Goal: Task Accomplishment & Management: Use online tool/utility

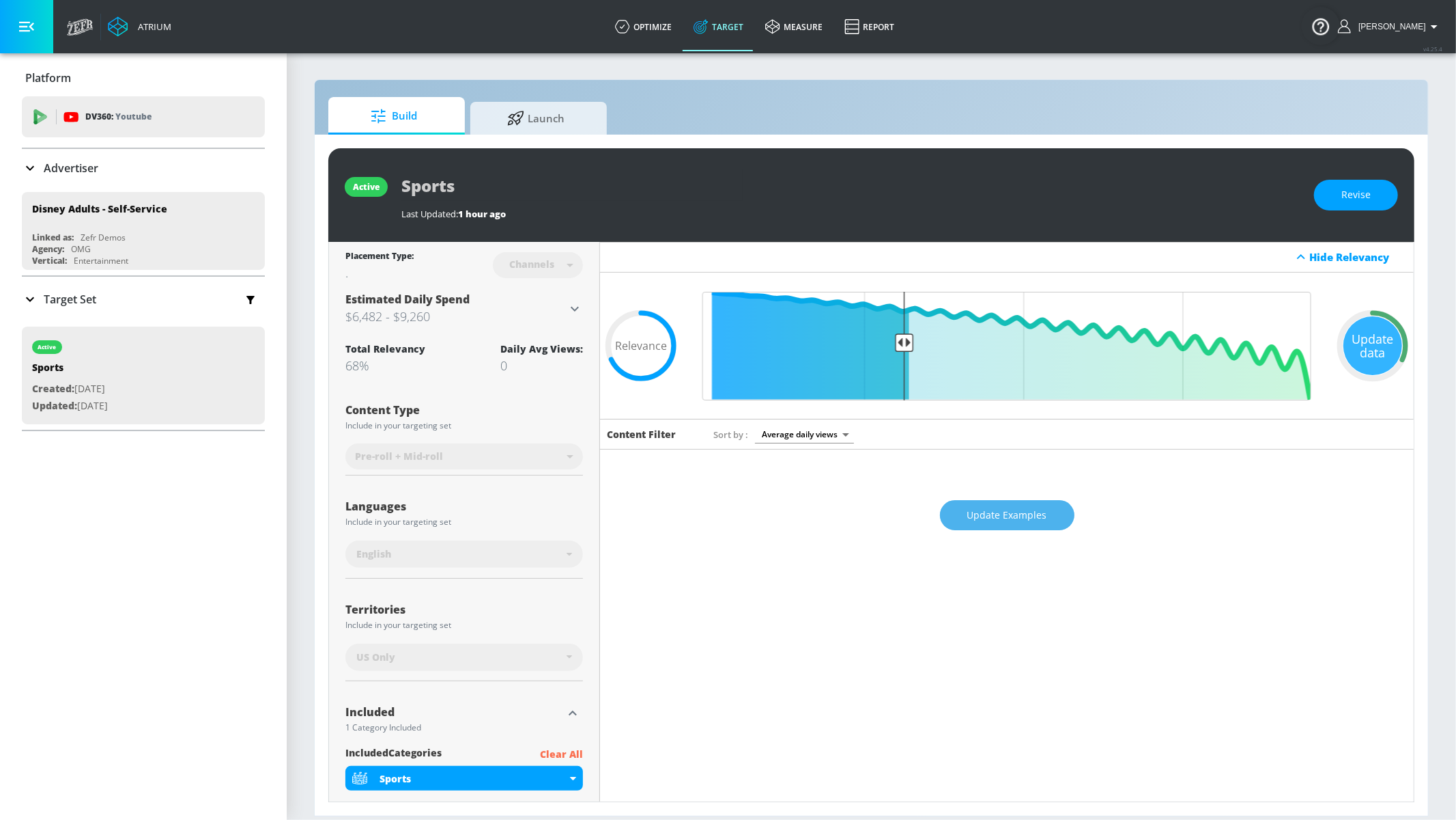
click at [997, 519] on span "Update Examples" at bounding box center [1007, 515] width 80 height 17
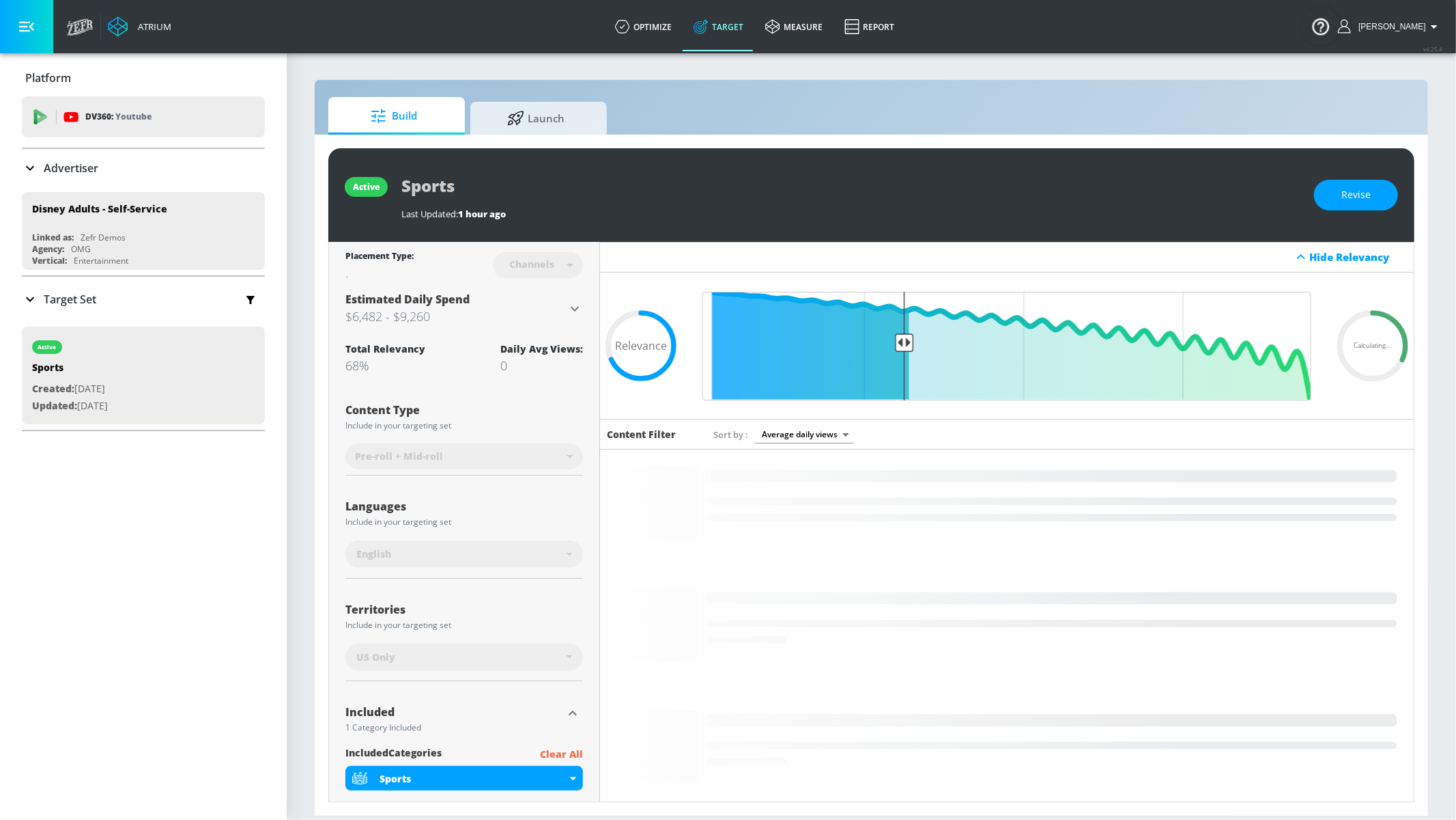
click at [543, 406] on div "Content Type" at bounding box center [464, 410] width 237 height 11
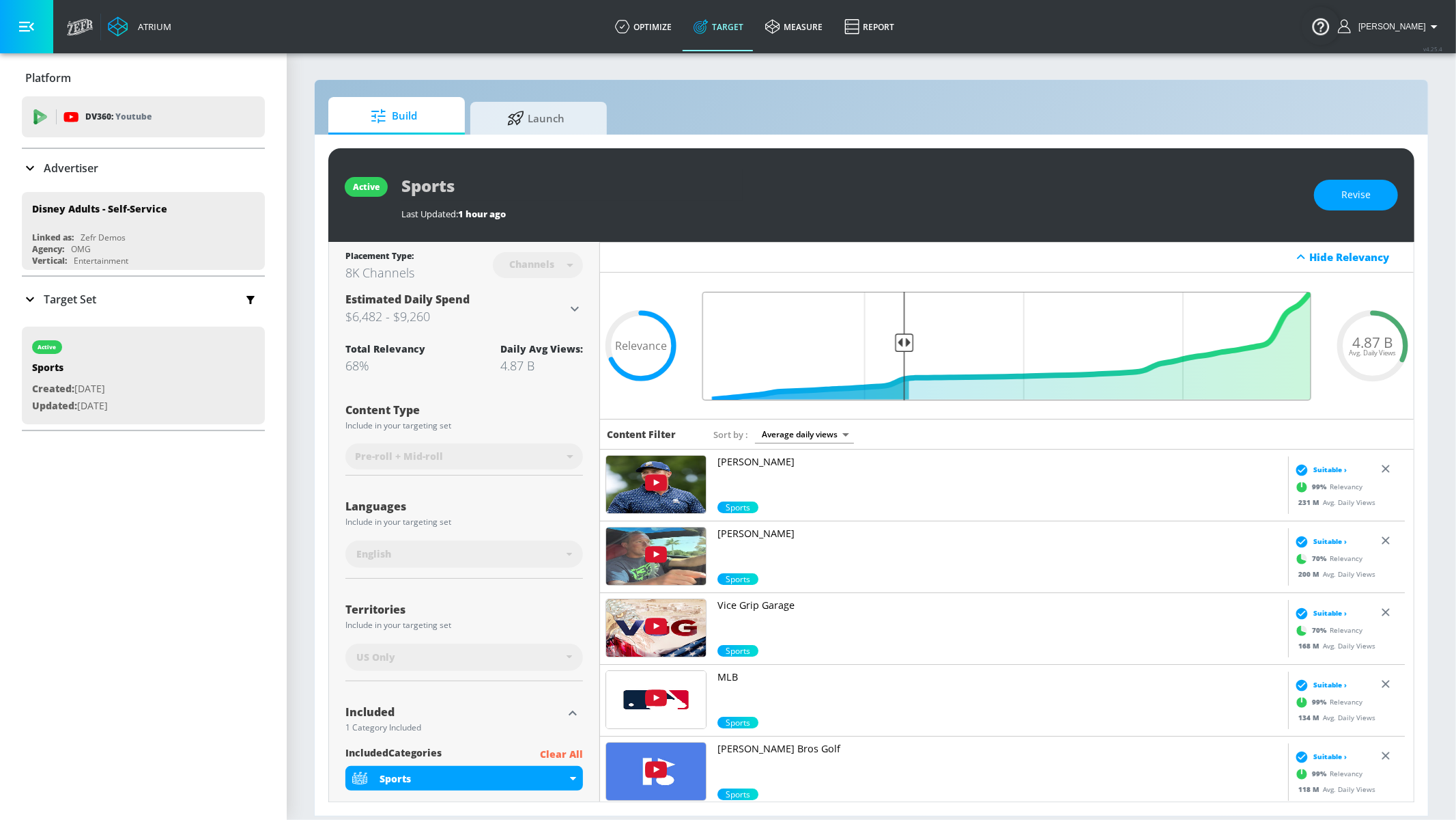
click at [901, 338] on input "Final Threshold" at bounding box center [1006, 345] width 622 height 108
drag, startPoint x: 894, startPoint y: 345, endPoint x: 796, endPoint y: 364, distance: 99.8
click at [796, 364] on input "Final Threshold" at bounding box center [1006, 345] width 622 height 108
click at [933, 423] on div "Content Filter Sort by Average daily views avg_daily_views_last_7_days" at bounding box center [1007, 434] width 814 height 30
drag, startPoint x: 897, startPoint y: 344, endPoint x: 820, endPoint y: 349, distance: 77.2
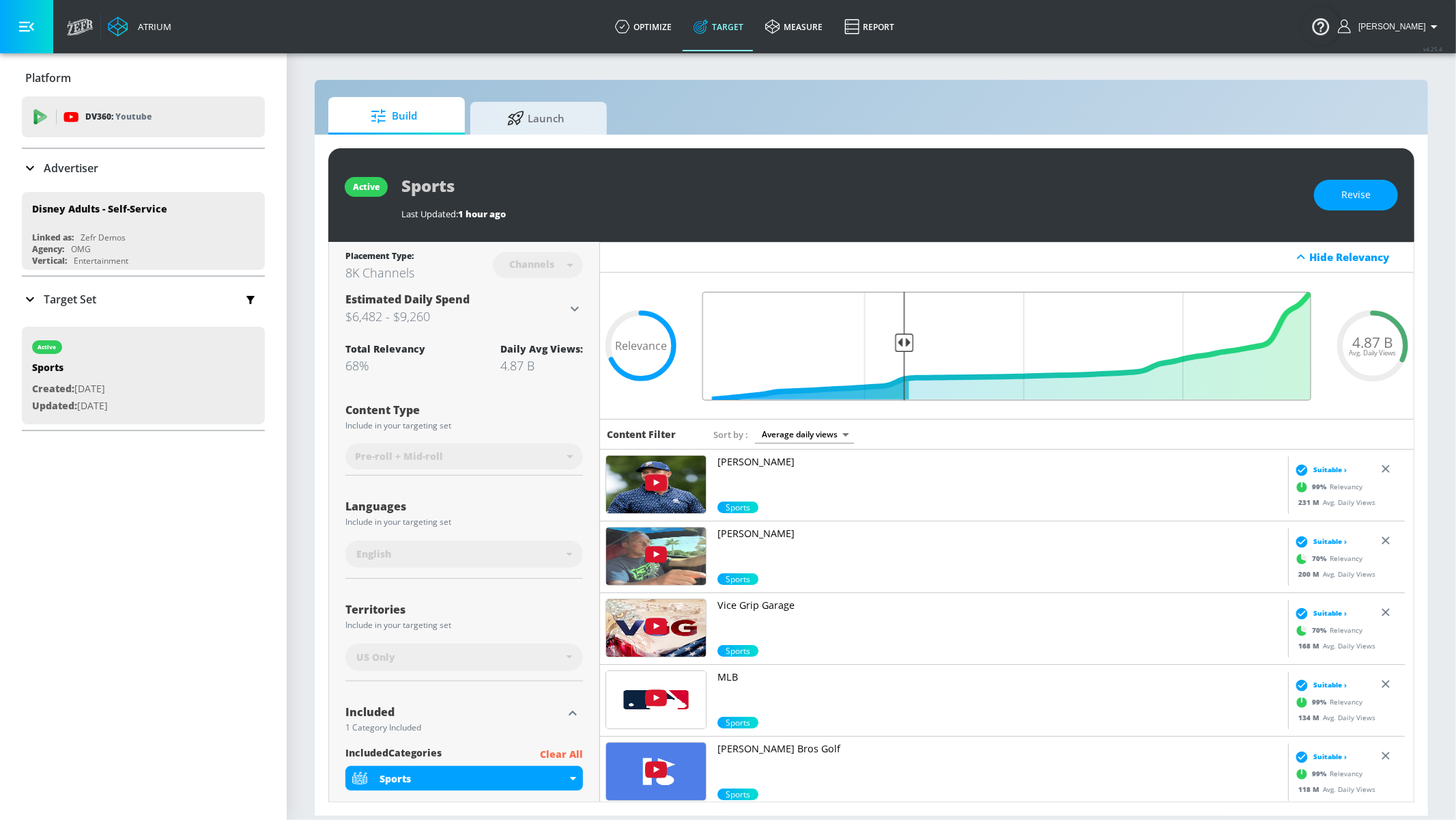
click at [820, 349] on input "Final Threshold" at bounding box center [1006, 345] width 622 height 108
drag, startPoint x: 900, startPoint y: 344, endPoint x: 795, endPoint y: 362, distance: 106.5
click at [794, 362] on input "Final Threshold" at bounding box center [1006, 345] width 622 height 108
drag, startPoint x: 912, startPoint y: 345, endPoint x: 1053, endPoint y: 316, distance: 144.0
click at [971, 343] on input "Final Threshold" at bounding box center [1006, 345] width 622 height 108
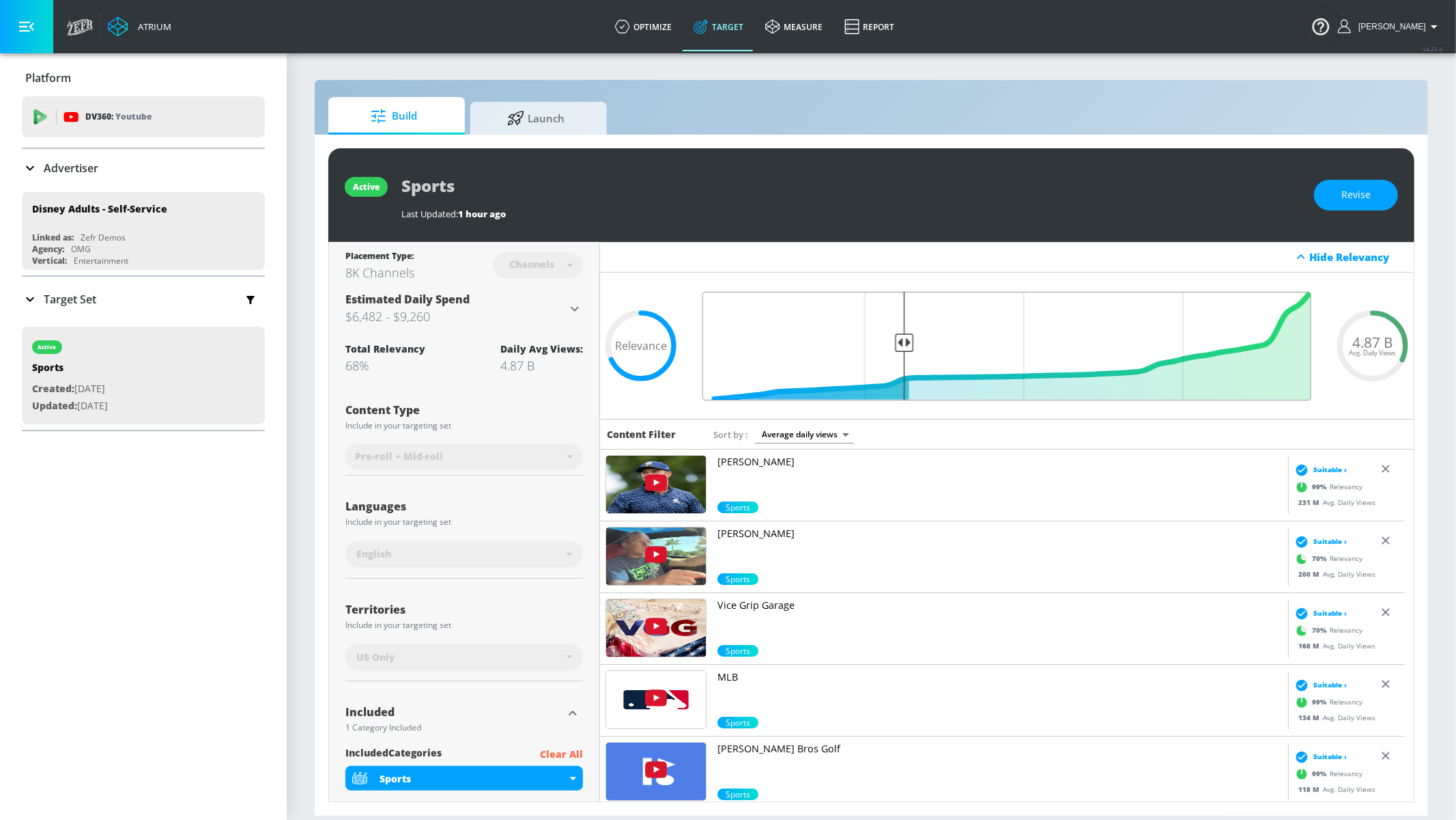
type input "0.68"
click at [899, 29] on link "Report" at bounding box center [870, 27] width 72 height 49
drag, startPoint x: 0, startPoint y: 0, endPoint x: 1127, endPoint y: 15, distance: 1127.1
click at [1127, 13] on div "Atrium optimize Target measure Report optimize Target measure Report v 4.25.4 J…" at bounding box center [758, 27] width 1396 height 53
